Goal: Information Seeking & Learning: Learn about a topic

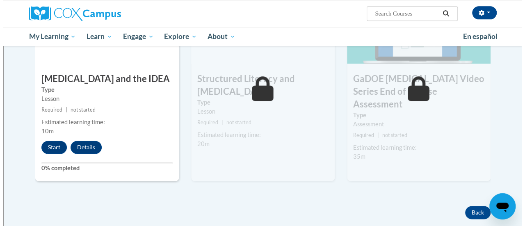
scroll to position [472, 0]
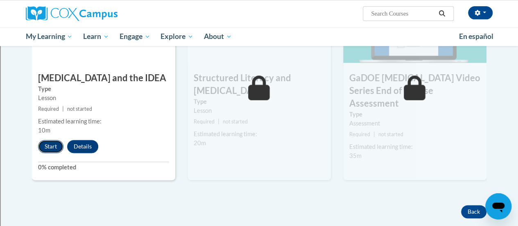
click at [49, 143] on button "Start" at bounding box center [50, 146] width 25 height 13
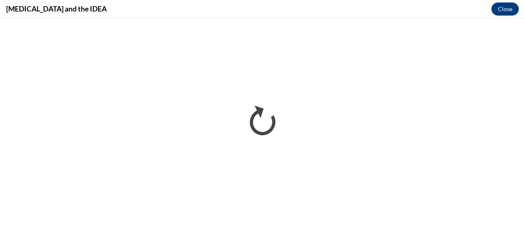
scroll to position [0, 0]
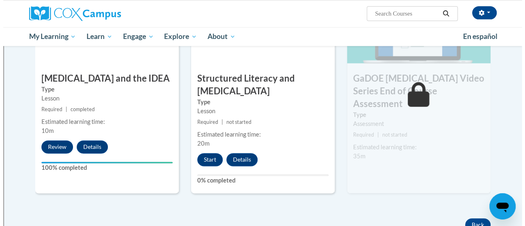
scroll to position [475, 0]
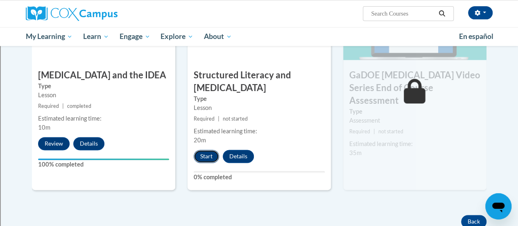
click at [211, 158] on button "Start" at bounding box center [206, 156] width 25 height 13
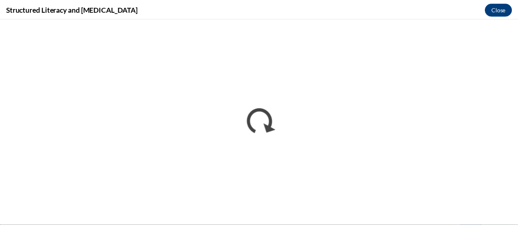
scroll to position [0, 0]
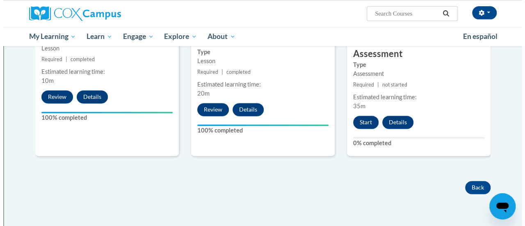
scroll to position [507, 0]
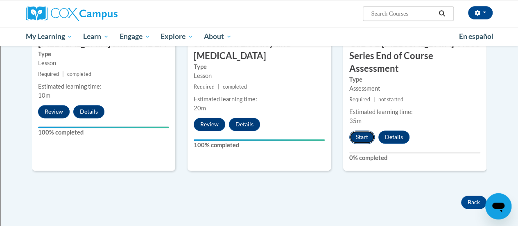
click at [366, 130] on button "Start" at bounding box center [362, 136] width 25 height 13
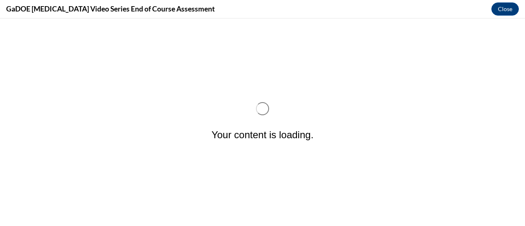
scroll to position [0, 0]
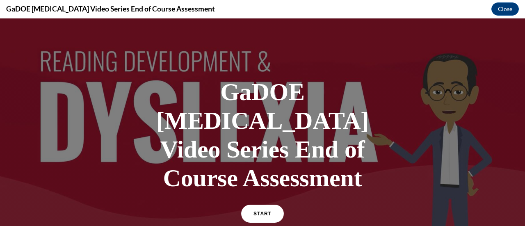
click at [354, 120] on h1 "GaDOE Dyslexia Video Series End of Course Assessment" at bounding box center [262, 134] width 246 height 115
click at [266, 211] on span "START" at bounding box center [262, 214] width 19 height 6
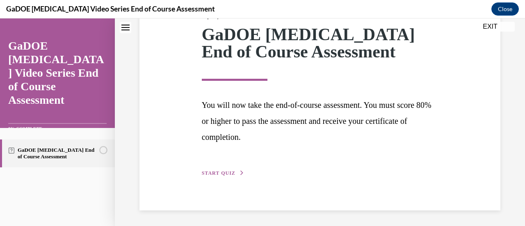
scroll to position [120, 0]
click at [221, 173] on span "START QUIZ" at bounding box center [219, 173] width 34 height 6
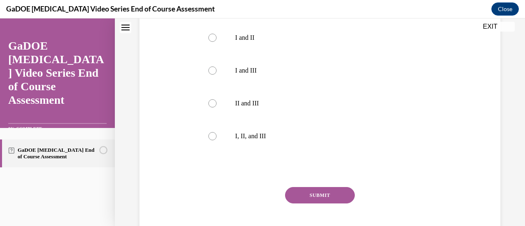
scroll to position [293, 0]
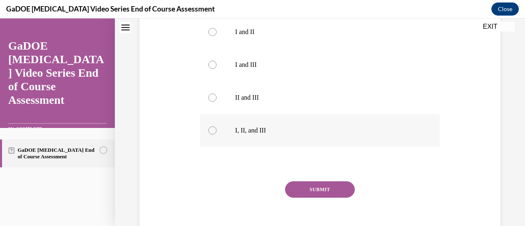
click at [209, 126] on div at bounding box center [212, 130] width 8 height 8
click at [209, 126] on input "I, II, and III" at bounding box center [212, 130] width 8 height 8
radio input "true"
click at [304, 181] on button "SUBMIT" at bounding box center [320, 189] width 70 height 16
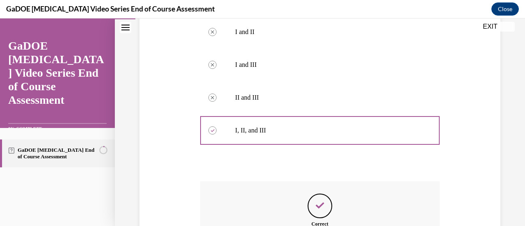
scroll to position [384, 0]
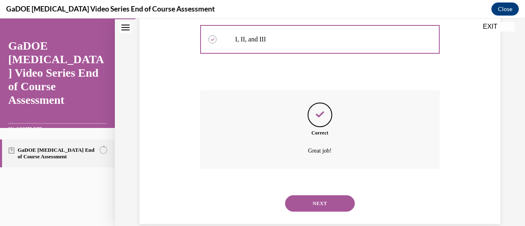
click at [311, 195] on button "NEXT" at bounding box center [320, 203] width 70 height 16
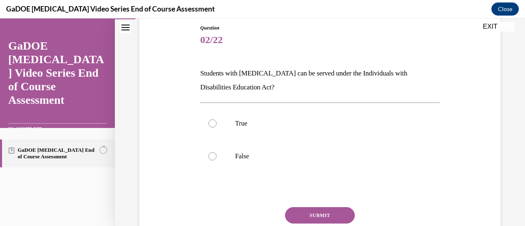
scroll to position [104, 0]
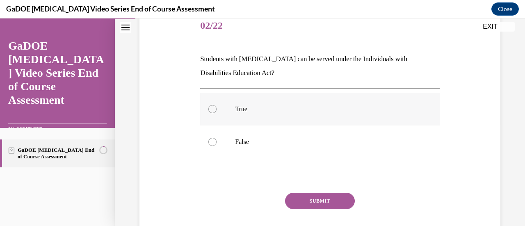
click at [259, 113] on label "True" at bounding box center [319, 109] width 239 height 33
click at [216, 113] on input "True" at bounding box center [212, 109] width 8 height 8
radio input "true"
click at [297, 196] on button "SUBMIT" at bounding box center [320, 201] width 70 height 16
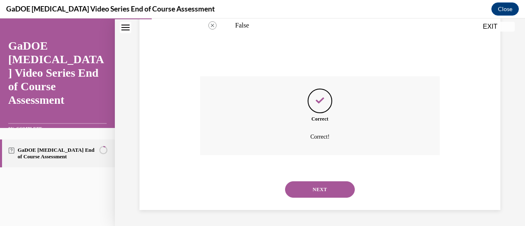
click at [313, 184] on button "NEXT" at bounding box center [320, 189] width 70 height 16
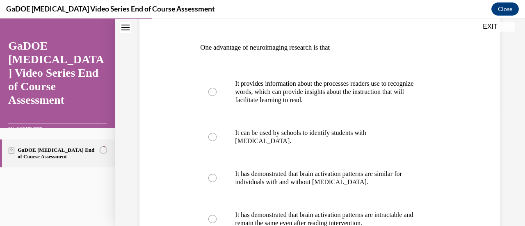
scroll to position [125, 0]
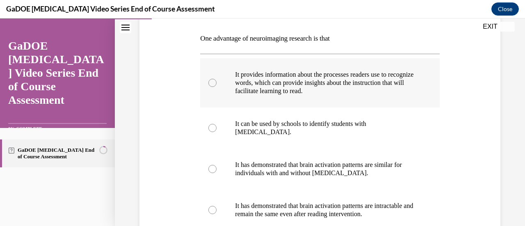
click at [245, 91] on p "It provides information about the processes readers use to recognize words, whi…" at bounding box center [327, 82] width 184 height 25
click at [216, 87] on input "It provides information about the processes readers use to recognize words, whi…" at bounding box center [212, 83] width 8 height 8
radio input "true"
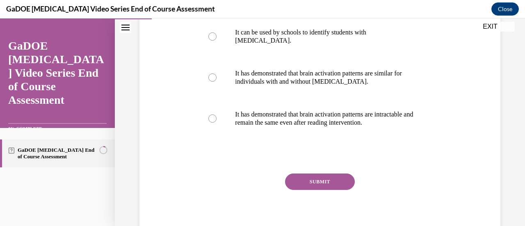
scroll to position [217, 0]
click at [302, 176] on button "SUBMIT" at bounding box center [320, 181] width 70 height 16
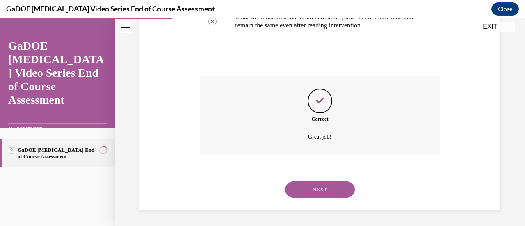
click at [316, 187] on button "NEXT" at bounding box center [320, 189] width 70 height 16
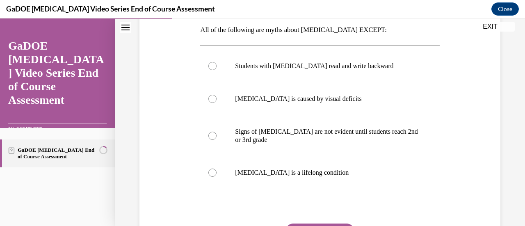
scroll to position [134, 0]
click at [236, 164] on label "Dyslexia is a lifelong condition" at bounding box center [319, 172] width 239 height 33
click at [216, 168] on input "Dyslexia is a lifelong condition" at bounding box center [212, 172] width 8 height 8
radio input "true"
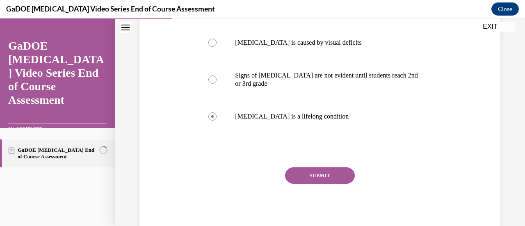
click at [308, 169] on button "SUBMIT" at bounding box center [320, 175] width 70 height 16
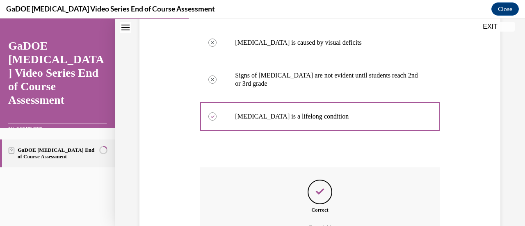
scroll to position [280, 0]
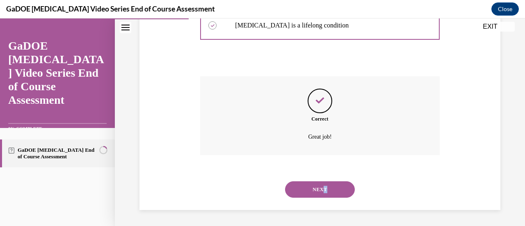
drag, startPoint x: 322, startPoint y: 197, endPoint x: 319, endPoint y: 190, distance: 8.1
click at [319, 190] on div "NEXT" at bounding box center [319, 189] width 239 height 33
click at [319, 190] on button "NEXT" at bounding box center [320, 189] width 70 height 16
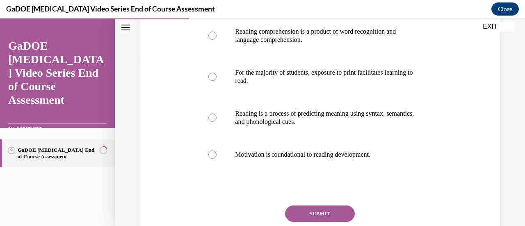
scroll to position [136, 0]
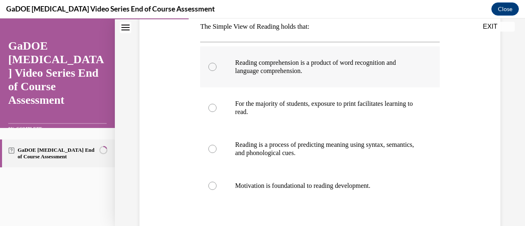
click at [210, 72] on label "Reading comprehension is a product of word recognition and language comprehensi…" at bounding box center [319, 66] width 239 height 41
click at [210, 71] on input "Reading comprehension is a product of word recognition and language comprehensi…" at bounding box center [212, 67] width 8 height 8
radio input "true"
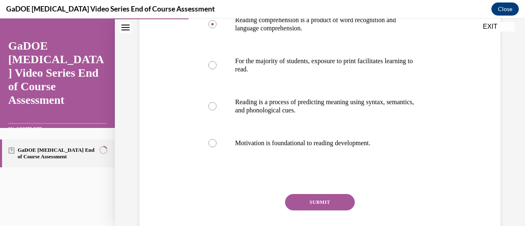
scroll to position [180, 0]
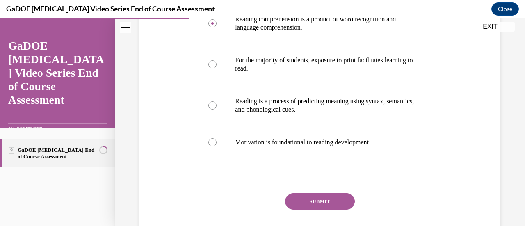
click at [305, 197] on button "SUBMIT" at bounding box center [320, 201] width 70 height 16
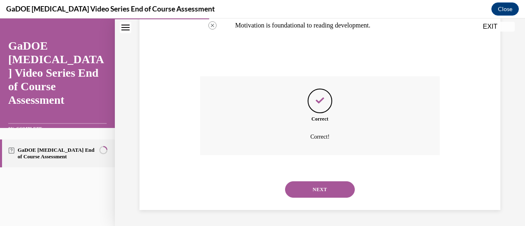
click at [303, 184] on button "NEXT" at bounding box center [320, 189] width 70 height 16
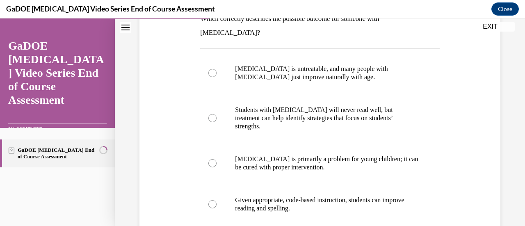
scroll to position [149, 0]
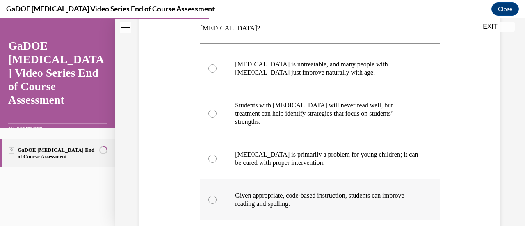
click at [232, 179] on label "Given appropriate, code-based instruction, students can improve reading and spe…" at bounding box center [319, 199] width 239 height 41
click at [216, 196] on input "Given appropriate, code-based instruction, students can improve reading and spe…" at bounding box center [212, 200] width 8 height 8
radio input "true"
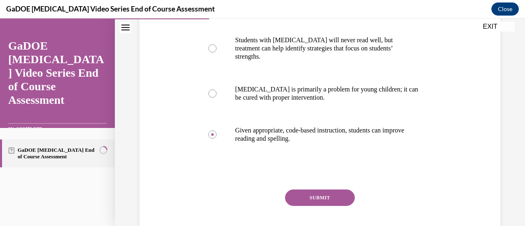
click at [300, 189] on button "SUBMIT" at bounding box center [320, 197] width 70 height 16
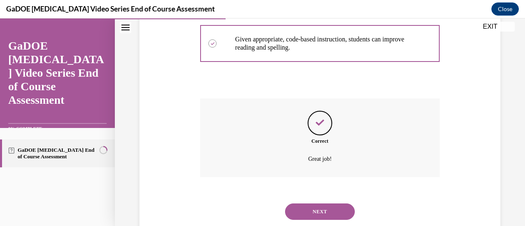
click at [307, 203] on button "NEXT" at bounding box center [320, 211] width 70 height 16
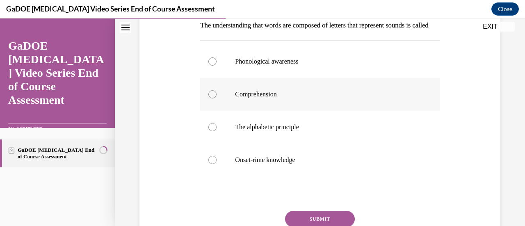
scroll to position [148, 0]
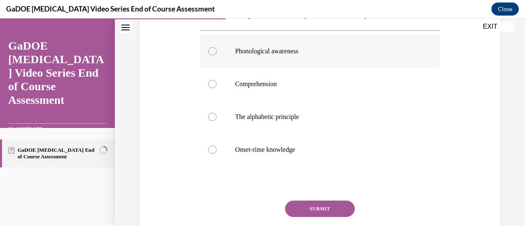
click at [310, 55] on p "Phonological awareness" at bounding box center [327, 51] width 184 height 8
click at [216, 55] on input "Phonological awareness" at bounding box center [212, 51] width 8 height 8
radio input "true"
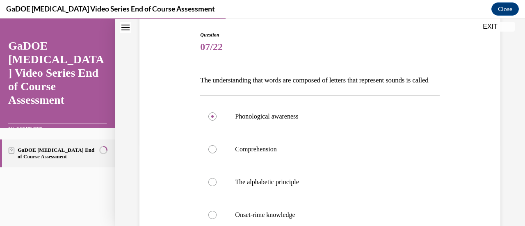
scroll to position [79, 0]
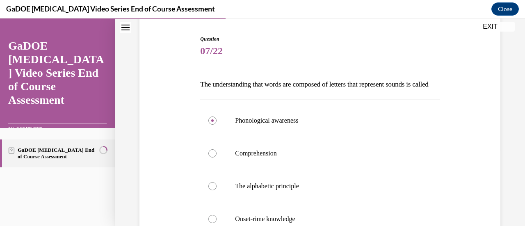
drag, startPoint x: 225, startPoint y: 104, endPoint x: 199, endPoint y: 86, distance: 31.8
click at [200, 86] on p "The understanding that words are composed of letters that represent sounds is c…" at bounding box center [319, 84] width 239 height 14
copy p "The understanding that words are composed of letters that represent sounds is c…"
click at [220, 193] on label "The alphabetic principle" at bounding box center [319, 186] width 239 height 33
click at [216, 190] on input "The alphabetic principle" at bounding box center [212, 186] width 8 height 8
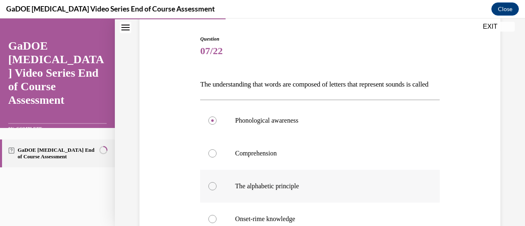
radio input "true"
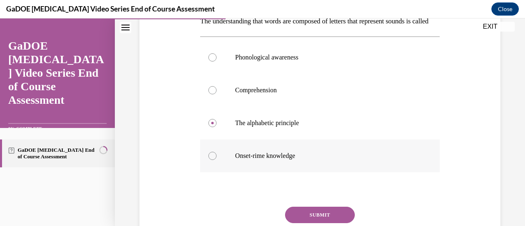
scroll to position [195, 0]
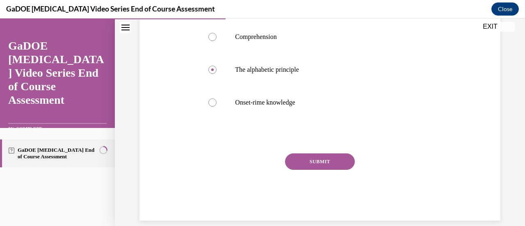
click at [306, 166] on div "Question 07/22 The understanding that words are composed of letters that repres…" at bounding box center [319, 70] width 239 height 302
click at [308, 170] on button "SUBMIT" at bounding box center [320, 161] width 70 height 16
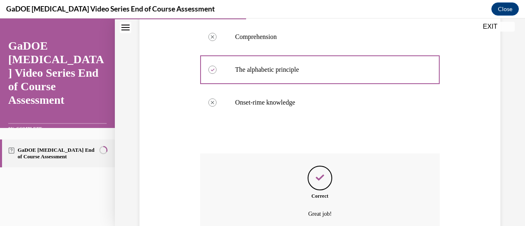
scroll to position [286, 0]
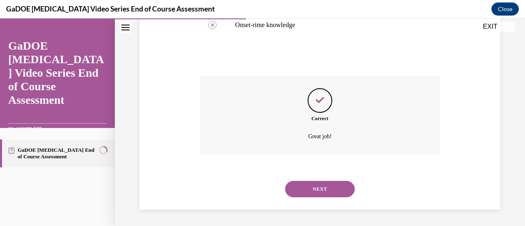
click at [310, 182] on button "NEXT" at bounding box center [320, 189] width 70 height 16
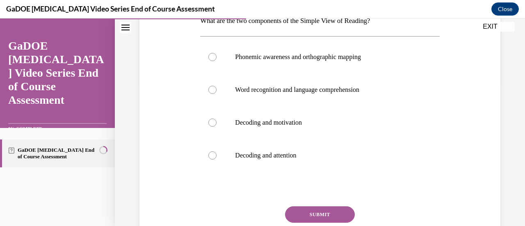
scroll to position [144, 0]
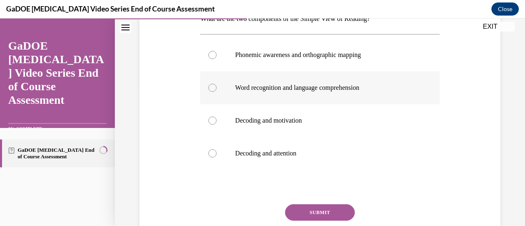
click at [298, 94] on label "Word recognition and language comprehension" at bounding box center [319, 87] width 239 height 33
click at [216, 92] on input "Word recognition and language comprehension" at bounding box center [212, 88] width 8 height 8
radio input "true"
click at [320, 208] on button "SUBMIT" at bounding box center [320, 212] width 70 height 16
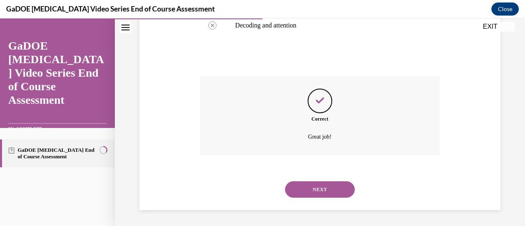
click at [310, 187] on button "NEXT" at bounding box center [320, 189] width 70 height 16
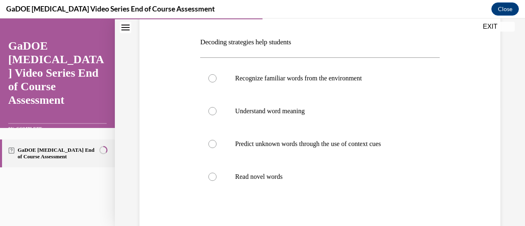
scroll to position [122, 0]
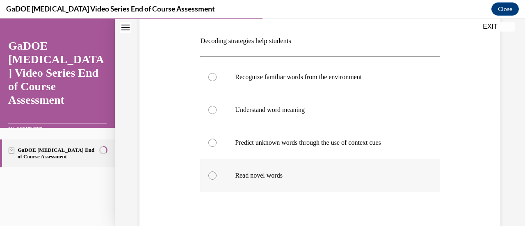
click at [283, 173] on p "Read novel words" at bounding box center [327, 175] width 184 height 8
click at [216, 173] on input "Read novel words" at bounding box center [212, 175] width 8 height 8
radio input "true"
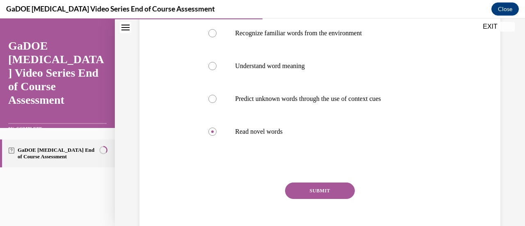
scroll to position [167, 0]
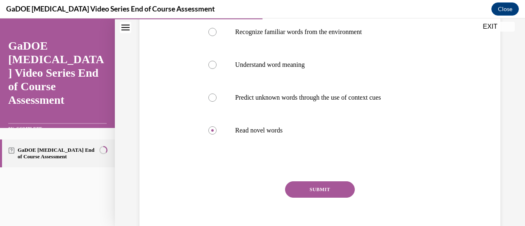
click at [300, 187] on button "SUBMIT" at bounding box center [320, 189] width 70 height 16
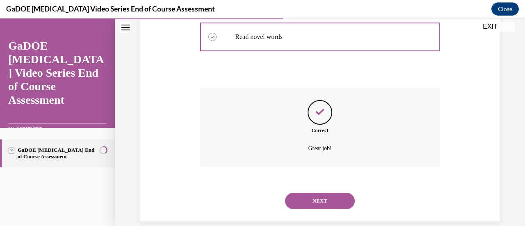
click at [322, 195] on button "NEXT" at bounding box center [320, 201] width 70 height 16
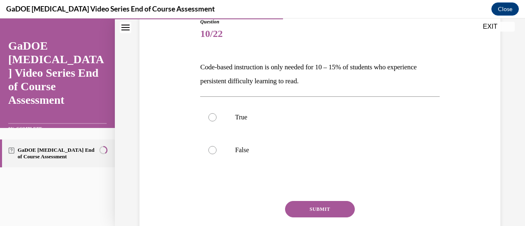
scroll to position [96, 0]
drag, startPoint x: 345, startPoint y: 82, endPoint x: 193, endPoint y: 60, distance: 153.7
click at [193, 60] on div "Question 10/22 Code-based instruction is only needed for 10 – 15% of students w…" at bounding box center [319, 130] width 365 height 275
copy p "Code-based instruction is only needed for 10 – 15% of students who experience p…"
click at [225, 143] on label "False" at bounding box center [319, 149] width 239 height 33
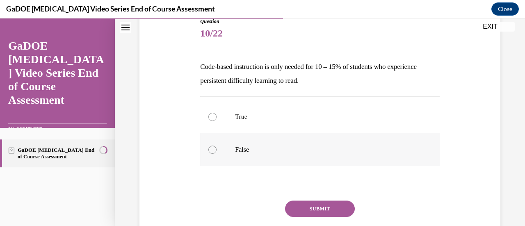
click at [216, 145] on input "False" at bounding box center [212, 149] width 8 height 8
radio input "true"
click at [315, 209] on button "SUBMIT" at bounding box center [320, 208] width 70 height 16
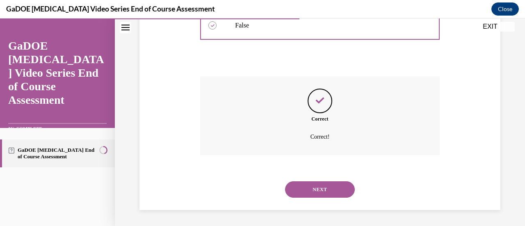
click at [325, 186] on button "NEXT" at bounding box center [320, 189] width 70 height 16
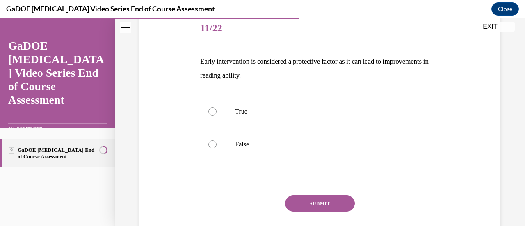
scroll to position [102, 0]
click at [285, 118] on label "True" at bounding box center [319, 111] width 239 height 33
click at [216, 115] on input "True" at bounding box center [212, 111] width 8 height 8
radio input "true"
click at [304, 195] on button "SUBMIT" at bounding box center [320, 203] width 70 height 16
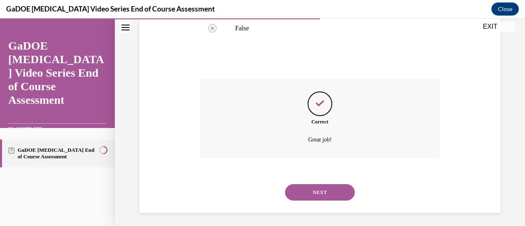
scroll to position [221, 0]
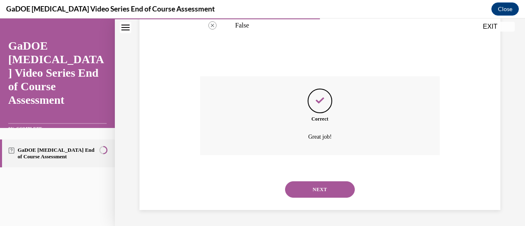
click at [313, 190] on button "NEXT" at bounding box center [320, 189] width 70 height 16
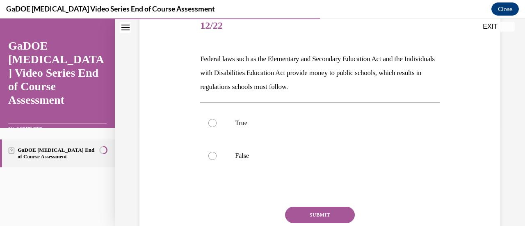
scroll to position [109, 0]
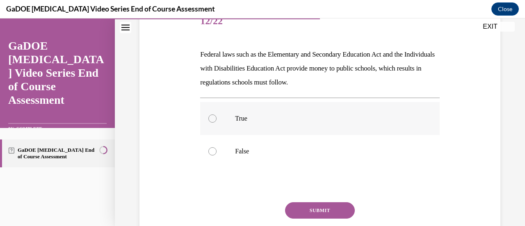
click at [302, 119] on p "True" at bounding box center [327, 118] width 184 height 8
click at [216, 119] on input "True" at bounding box center [212, 118] width 8 height 8
radio input "true"
click at [315, 206] on button "SUBMIT" at bounding box center [320, 210] width 70 height 16
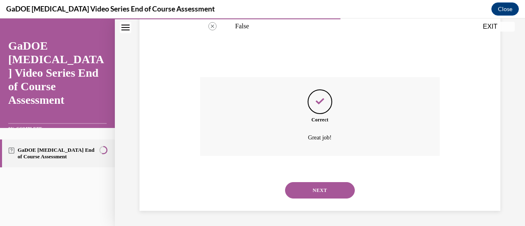
click at [317, 186] on button "NEXT" at bounding box center [320, 190] width 70 height 16
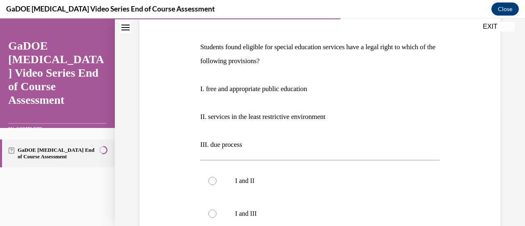
scroll to position [116, 0]
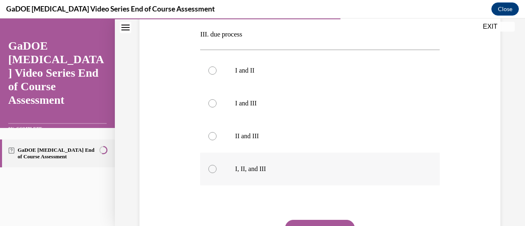
click at [278, 160] on label "I, II, and III" at bounding box center [319, 168] width 239 height 33
click at [216, 165] on input "I, II, and III" at bounding box center [212, 169] width 8 height 8
radio input "true"
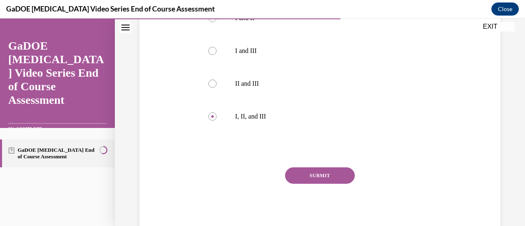
click at [295, 171] on button "SUBMIT" at bounding box center [320, 175] width 70 height 16
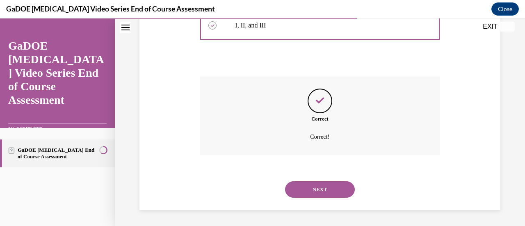
click at [307, 186] on button "NEXT" at bounding box center [320, 189] width 70 height 16
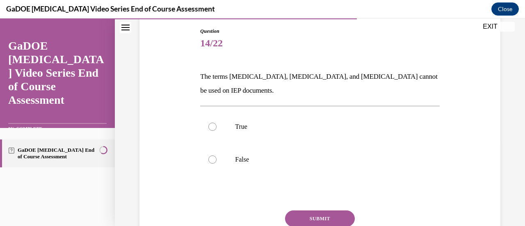
scroll to position [99, 0]
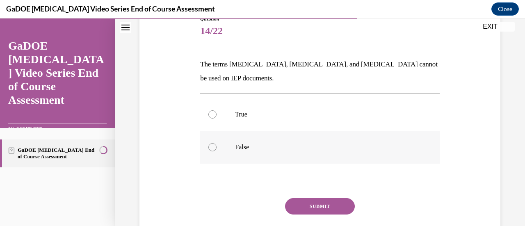
click at [300, 139] on label "False" at bounding box center [319, 147] width 239 height 33
click at [216, 143] on input "False" at bounding box center [212, 147] width 8 height 8
radio input "true"
click at [305, 200] on button "SUBMIT" at bounding box center [320, 206] width 70 height 16
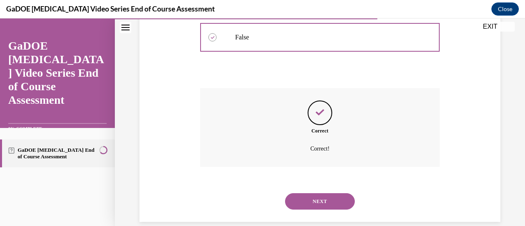
click at [320, 208] on button "NEXT" at bounding box center [320, 201] width 70 height 16
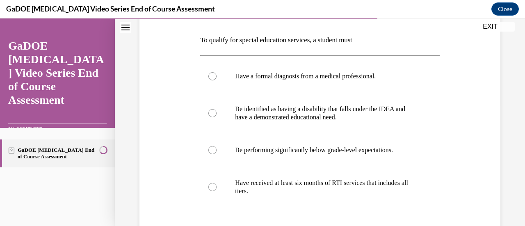
scroll to position [129, 0]
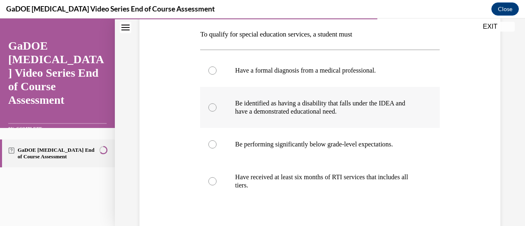
click at [293, 114] on p "Be identified as having a disability that falls under the IDEA and have a demon…" at bounding box center [327, 107] width 184 height 16
click at [216, 111] on input "Be identified as having a disability that falls under the IDEA and have a demon…" at bounding box center [212, 107] width 8 height 8
radio input "true"
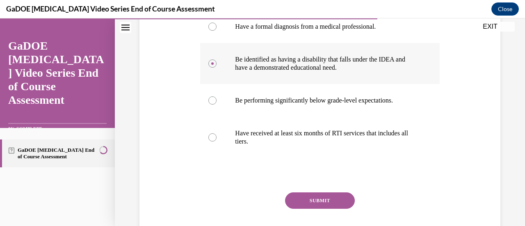
scroll to position [175, 0]
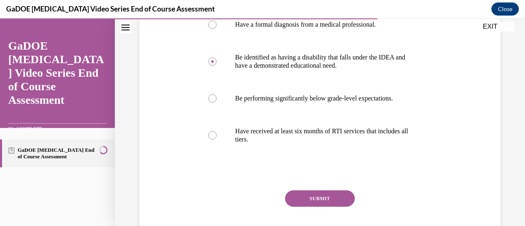
click at [311, 193] on button "SUBMIT" at bounding box center [320, 198] width 70 height 16
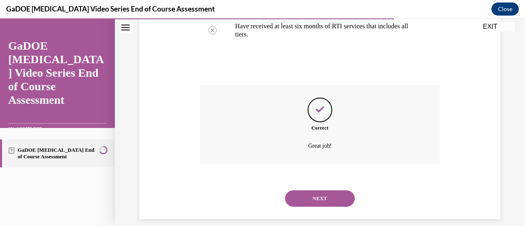
click at [312, 191] on button "NEXT" at bounding box center [320, 198] width 70 height 16
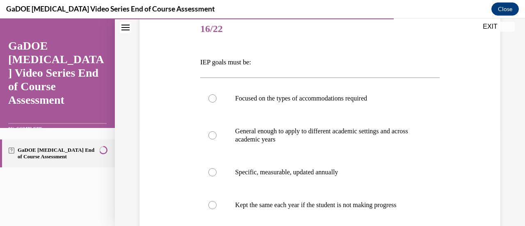
scroll to position [130, 0]
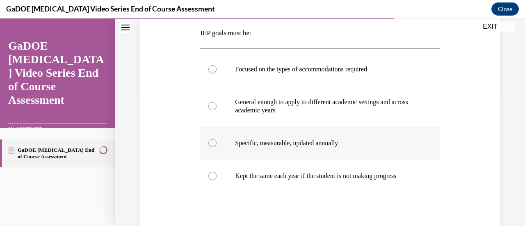
click at [286, 139] on p "Specific, measurable, updated annually" at bounding box center [327, 143] width 184 height 8
click at [216, 139] on input "Specific, measurable, updated annually" at bounding box center [212, 143] width 8 height 8
radio input "true"
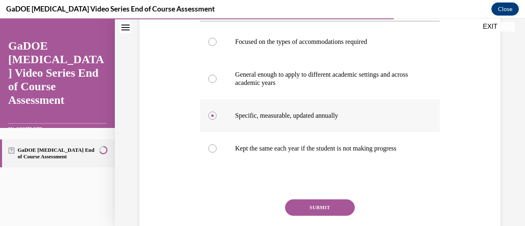
scroll to position [162, 0]
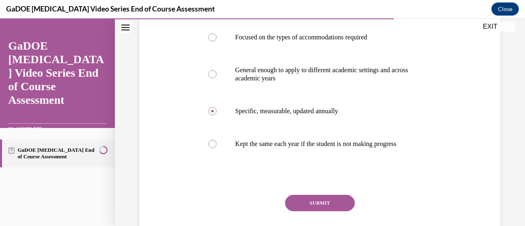
click at [306, 205] on button "SUBMIT" at bounding box center [320, 203] width 70 height 16
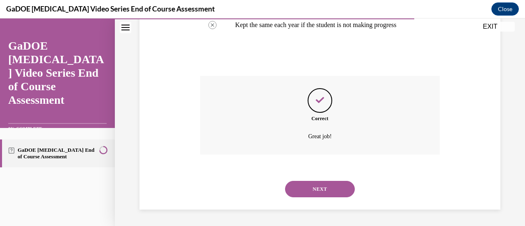
click at [310, 182] on button "NEXT" at bounding box center [320, 189] width 70 height 16
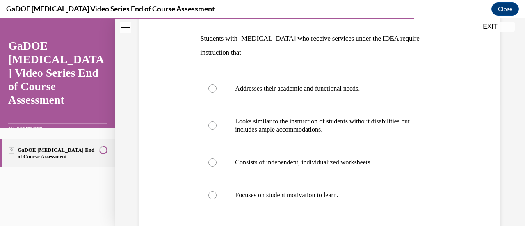
scroll to position [127, 0]
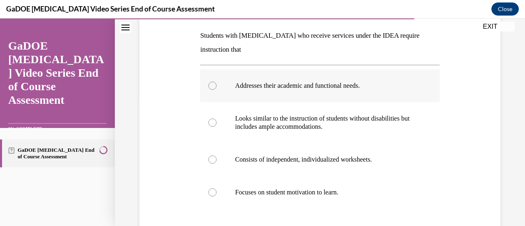
click at [300, 89] on p "Addresses their academic and functional needs." at bounding box center [327, 86] width 184 height 8
click at [216, 89] on input "Addresses their academic and functional needs." at bounding box center [212, 86] width 8 height 8
radio input "true"
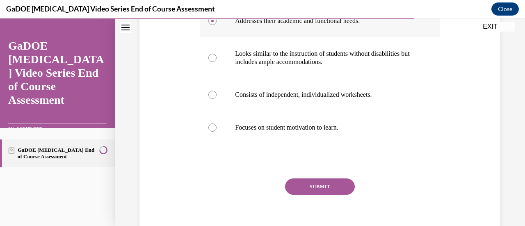
scroll to position [199, 0]
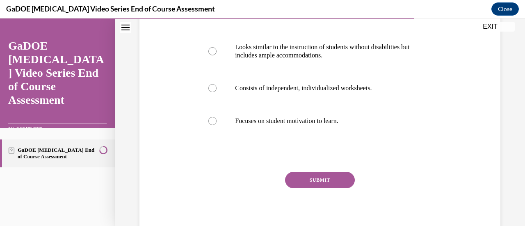
click at [307, 159] on div at bounding box center [319, 155] width 239 height 10
click at [306, 174] on button "SUBMIT" at bounding box center [320, 180] width 70 height 16
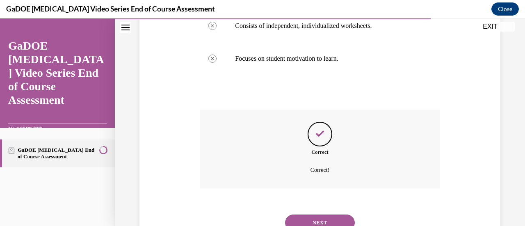
click at [314, 218] on button "NEXT" at bounding box center [320, 222] width 70 height 16
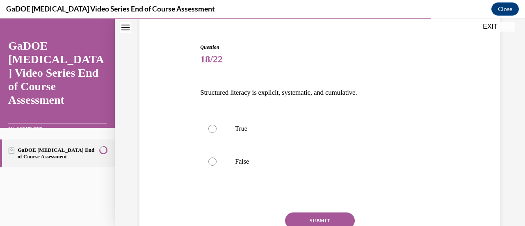
scroll to position [72, 0]
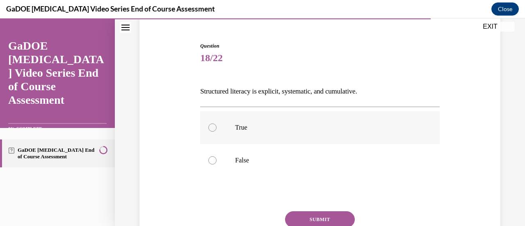
click at [294, 140] on label "True" at bounding box center [319, 127] width 239 height 33
click at [216, 132] on input "True" at bounding box center [212, 127] width 8 height 8
radio input "true"
click at [307, 213] on button "SUBMIT" at bounding box center [320, 219] width 70 height 16
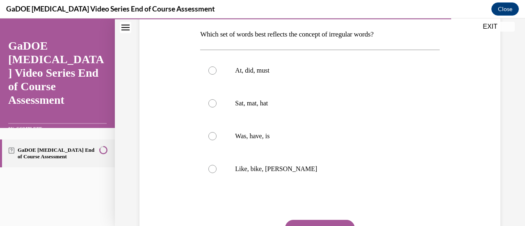
scroll to position [131, 0]
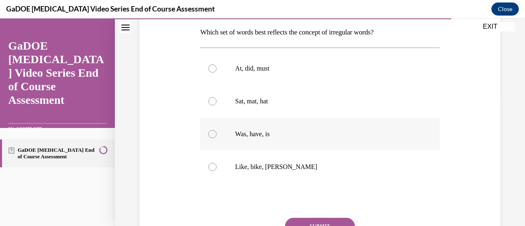
click at [293, 131] on p "Was, have, is" at bounding box center [327, 134] width 184 height 8
click at [216, 131] on input "Was, have, is" at bounding box center [212, 134] width 8 height 8
radio input "true"
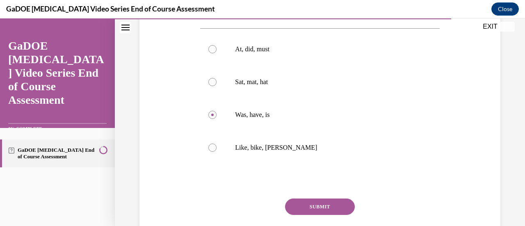
scroll to position [150, 0]
click at [327, 202] on button "SUBMIT" at bounding box center [320, 206] width 70 height 16
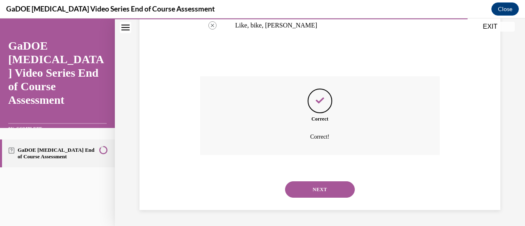
click at [330, 191] on button "NEXT" at bounding box center [320, 189] width 70 height 16
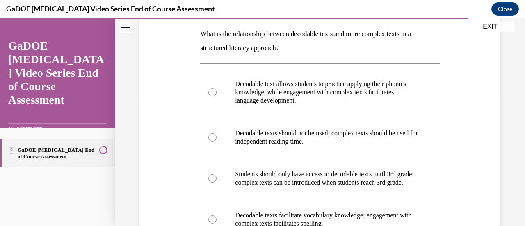
scroll to position [140, 0]
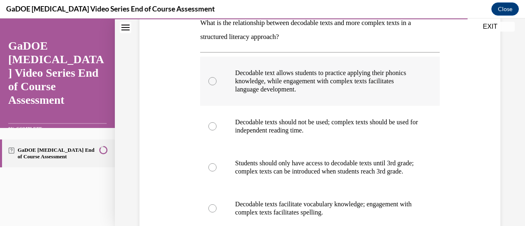
click at [290, 92] on p "Decodable text allows students to practice applying their phonics knowledge, wh…" at bounding box center [327, 81] width 184 height 25
click at [216, 85] on input "Decodable text allows students to practice applying their phonics knowledge, wh…" at bounding box center [212, 81] width 8 height 8
radio input "true"
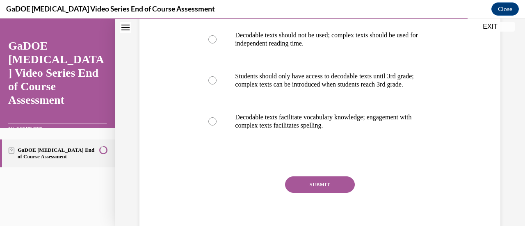
scroll to position [238, 0]
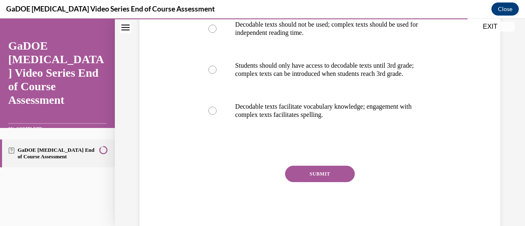
click at [307, 178] on button "SUBMIT" at bounding box center [320, 174] width 70 height 16
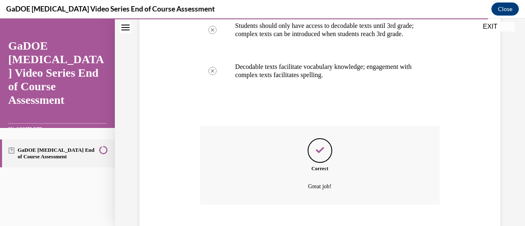
scroll to position [335, 0]
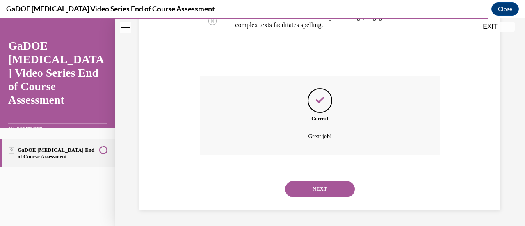
click at [326, 185] on button "NEXT" at bounding box center [320, 189] width 70 height 16
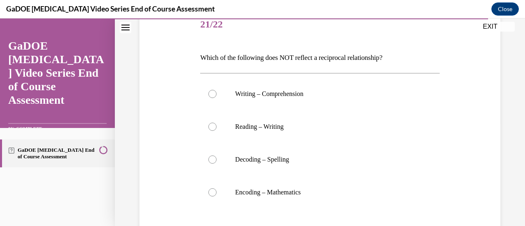
scroll to position [110, 0]
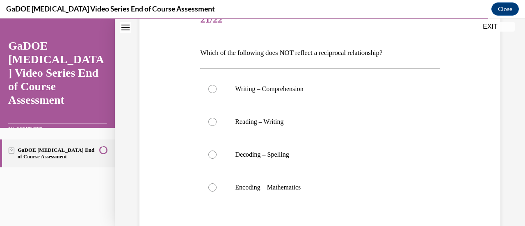
click at [326, 185] on p "Encoding – Mathematics" at bounding box center [327, 187] width 184 height 8
click at [216, 185] on input "Encoding – Mathematics" at bounding box center [212, 187] width 8 height 8
radio input "true"
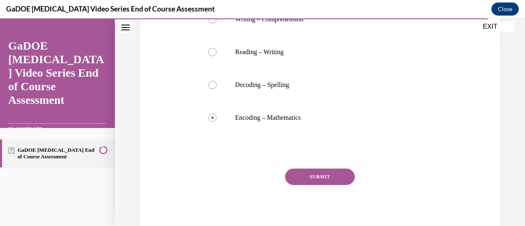
scroll to position [181, 0]
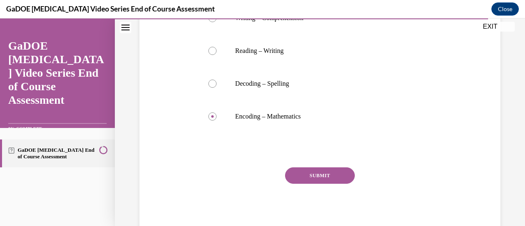
click at [319, 170] on button "SUBMIT" at bounding box center [320, 175] width 70 height 16
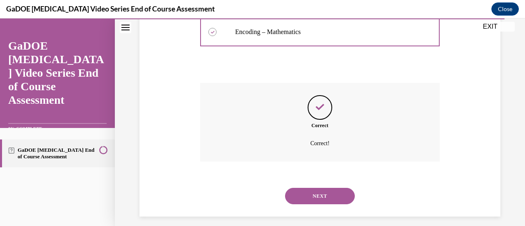
scroll to position [272, 0]
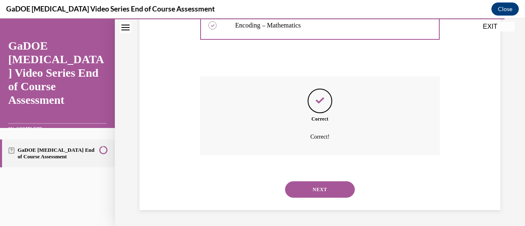
click at [320, 185] on button "NEXT" at bounding box center [320, 189] width 70 height 16
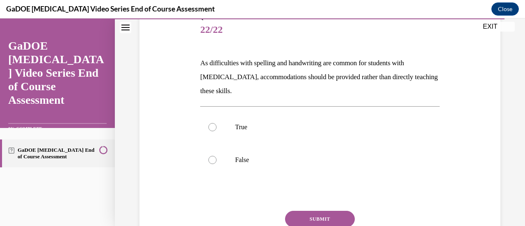
scroll to position [102, 0]
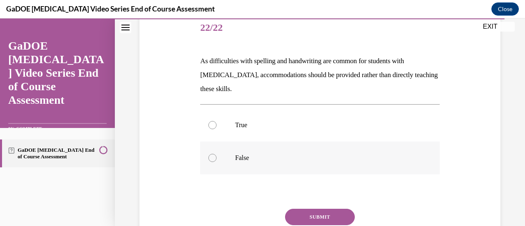
click at [279, 153] on label "False" at bounding box center [319, 157] width 239 height 33
click at [216, 154] on input "False" at bounding box center [212, 158] width 8 height 8
radio input "true"
click at [302, 216] on button "SUBMIT" at bounding box center [320, 217] width 70 height 16
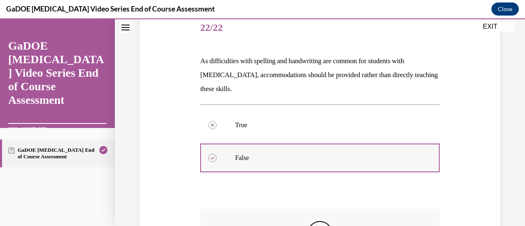
scroll to position [234, 0]
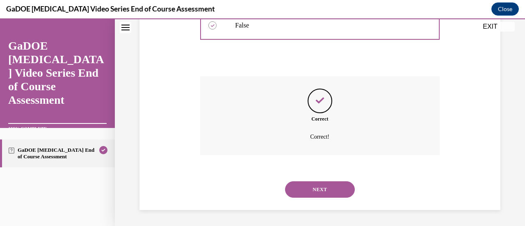
click at [332, 186] on button "NEXT" at bounding box center [320, 189] width 70 height 16
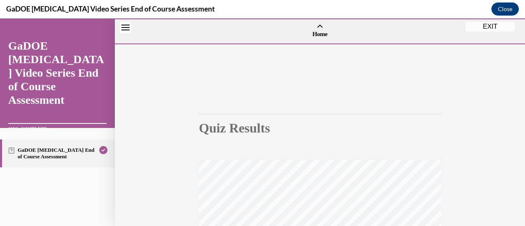
scroll to position [191, 0]
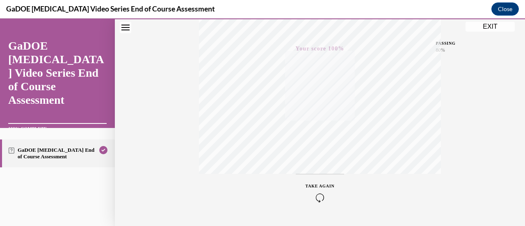
click at [488, 30] on button "EXIT" at bounding box center [489, 27] width 49 height 10
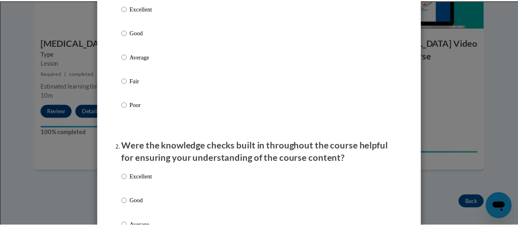
scroll to position [0, 0]
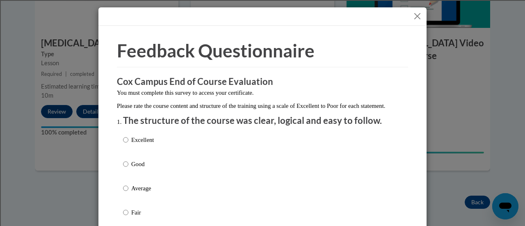
click at [416, 16] on button "Close" at bounding box center [417, 16] width 10 height 10
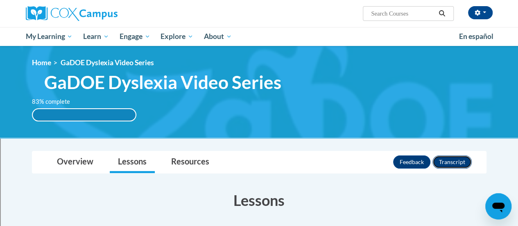
click at [452, 161] on button "Transcript" at bounding box center [452, 161] width 39 height 13
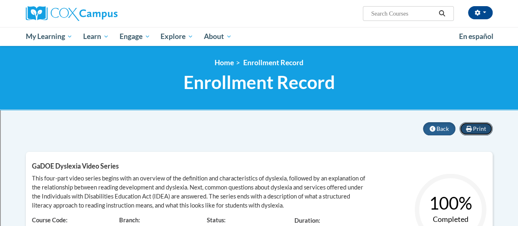
click at [478, 132] on button "Print" at bounding box center [476, 128] width 33 height 13
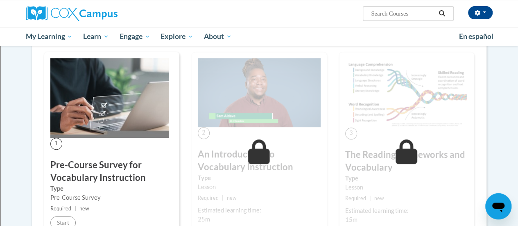
scroll to position [138, 0]
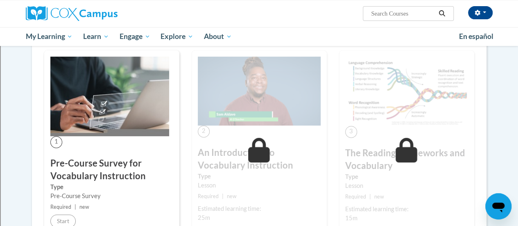
click at [126, 107] on img at bounding box center [109, 97] width 119 height 80
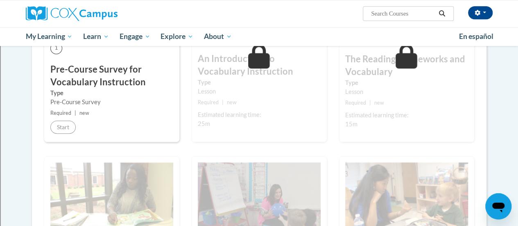
scroll to position [232, 0]
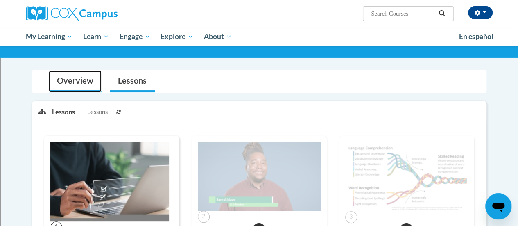
click at [81, 81] on link "Overview" at bounding box center [75, 81] width 53 height 22
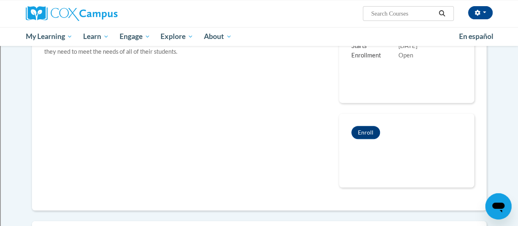
scroll to position [170, 0]
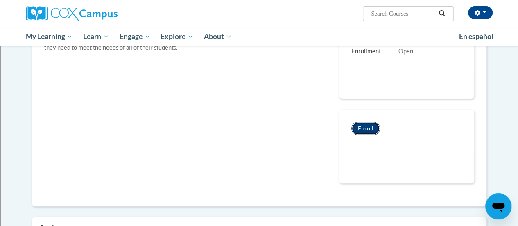
click at [366, 127] on button "Enroll" at bounding box center [366, 128] width 29 height 13
click at [133, 96] on div "Vocabulary Instruction The purpose of this course is to equip teachers with res…" at bounding box center [259, 95] width 443 height 198
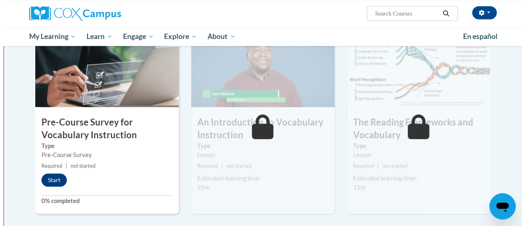
scroll to position [189, 0]
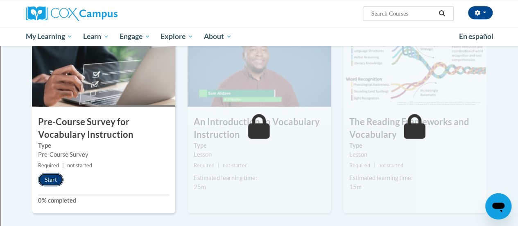
click at [55, 177] on button "Start" at bounding box center [50, 179] width 25 height 13
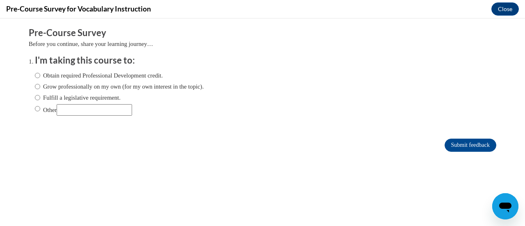
scroll to position [0, 0]
click at [61, 75] on label "Obtain required Professional Development credit." at bounding box center [99, 75] width 128 height 9
click at [40, 75] on input "Obtain required Professional Development credit." at bounding box center [37, 75] width 5 height 9
radio input "true"
click at [448, 143] on input "Submit feedback" at bounding box center [470, 145] width 52 height 13
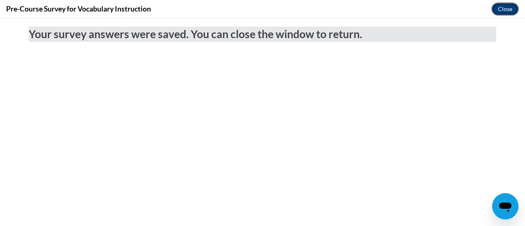
click at [504, 14] on button "Close" at bounding box center [504, 8] width 27 height 13
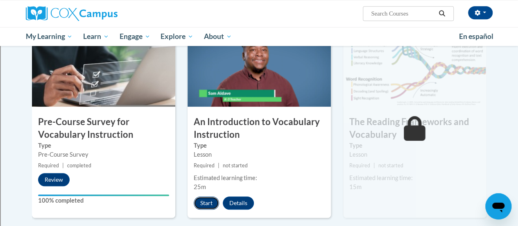
click at [208, 200] on button "Start" at bounding box center [206, 202] width 25 height 13
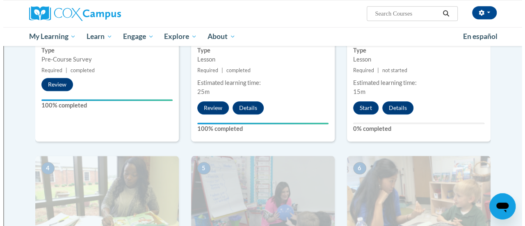
scroll to position [285, 0]
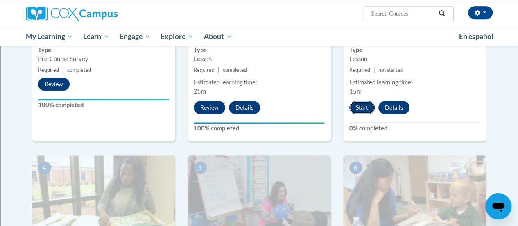
click at [360, 106] on button "Start" at bounding box center [362, 107] width 25 height 13
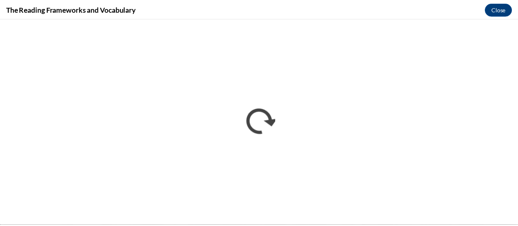
scroll to position [0, 0]
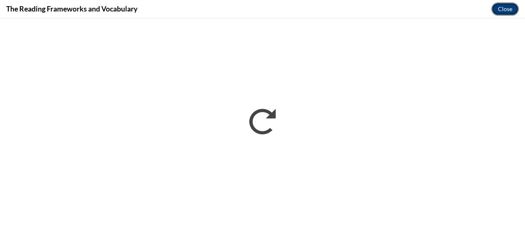
click at [501, 8] on button "Close" at bounding box center [504, 8] width 27 height 13
